Goal: Information Seeking & Learning: Learn about a topic

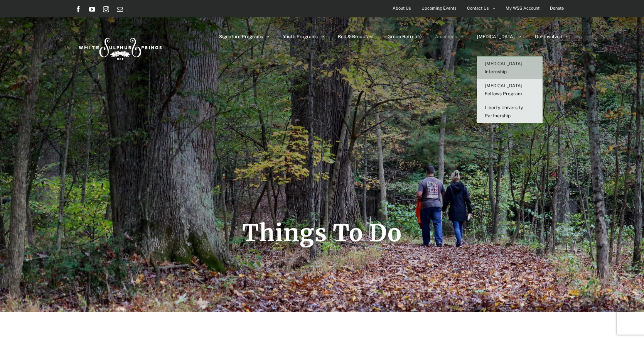
click at [522, 63] on span "[MEDICAL_DATA] Internship" at bounding box center [504, 67] width 38 height 13
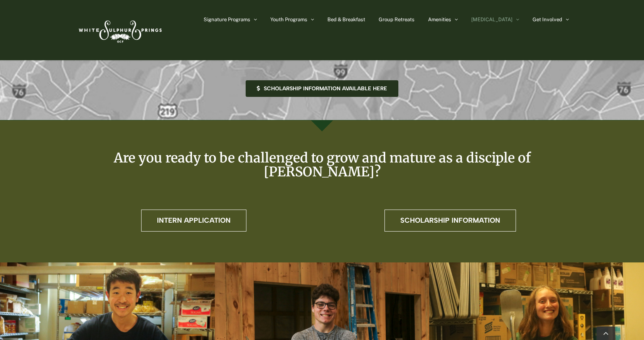
scroll to position [1889, 0]
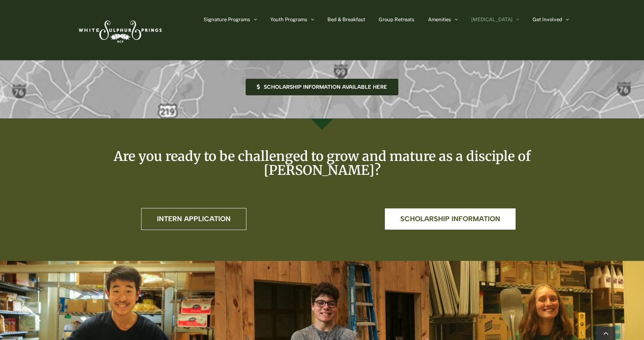
click at [451, 215] on span "Scholarship information" at bounding box center [450, 219] width 100 height 8
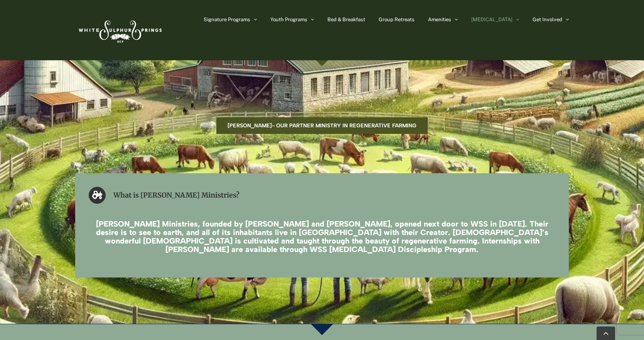
scroll to position [1272, 0]
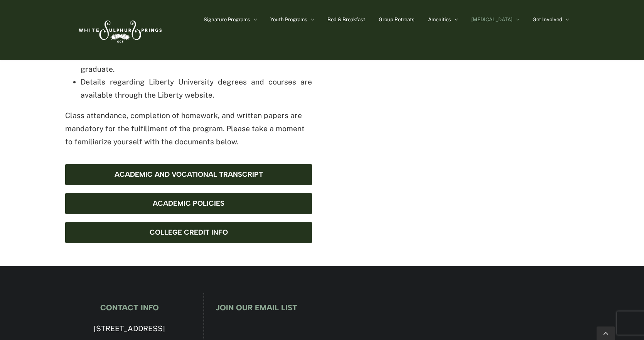
scroll to position [540, 0]
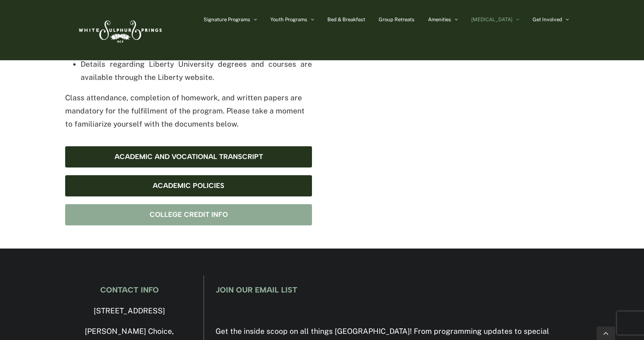
click at [197, 211] on span "College Credit Info" at bounding box center [189, 215] width 78 height 8
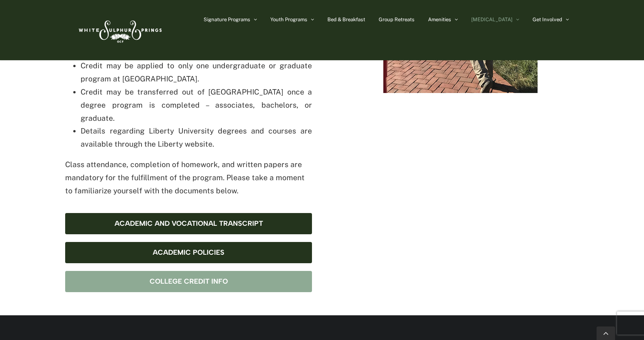
scroll to position [463, 0]
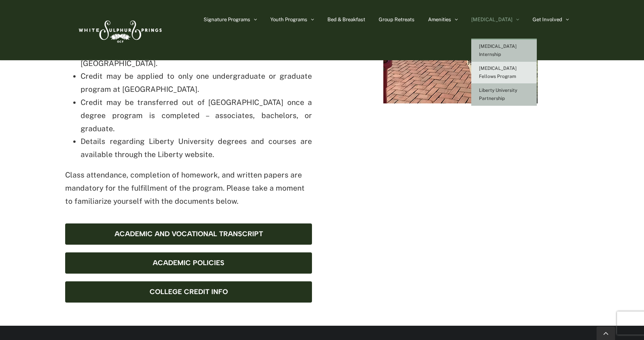
click at [512, 47] on span "[MEDICAL_DATA] Internship" at bounding box center [498, 50] width 38 height 13
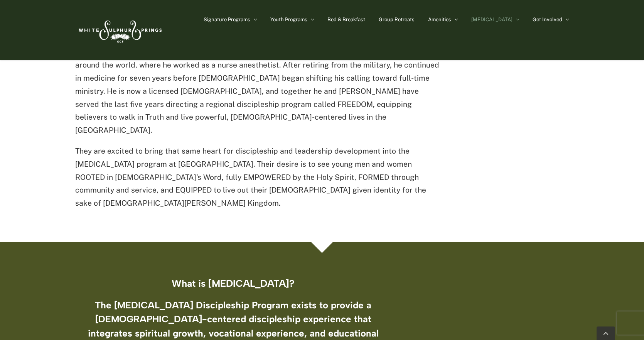
scroll to position [578, 0]
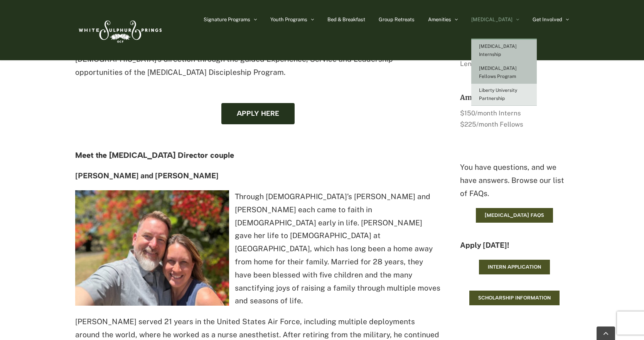
click at [511, 65] on link "[MEDICAL_DATA] Fellows Program" at bounding box center [504, 73] width 66 height 22
